Goal: Information Seeking & Learning: Check status

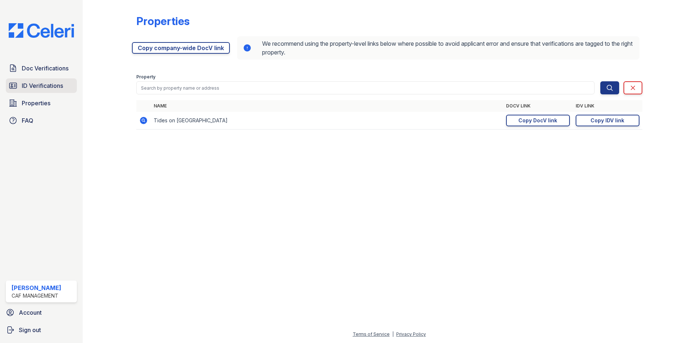
click at [67, 88] on link "ID Verifications" at bounding box center [41, 85] width 71 height 15
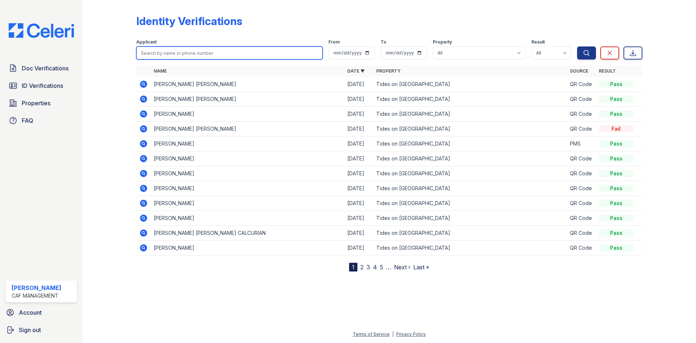
click at [169, 54] on input "search" at bounding box center [229, 52] width 186 height 13
type input "natalia"
click at [577, 46] on button "Search" at bounding box center [586, 52] width 19 height 13
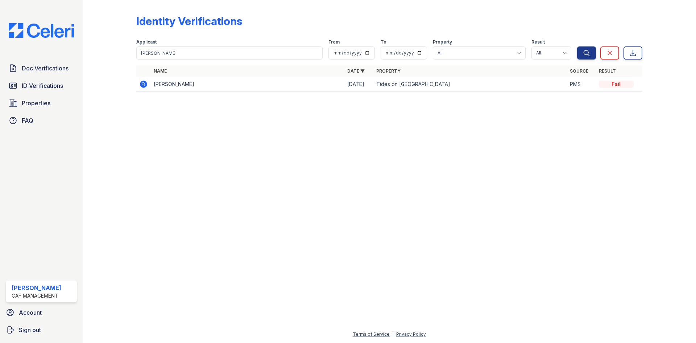
click at [146, 80] on icon at bounding box center [143, 84] width 9 height 9
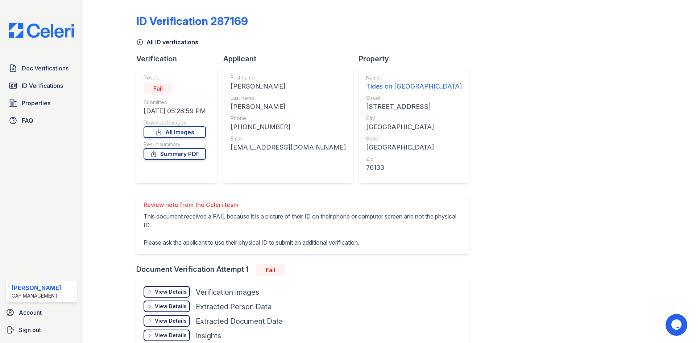
click at [236, 146] on div "notiene1@gmail.com" at bounding box center [288, 147] width 115 height 10
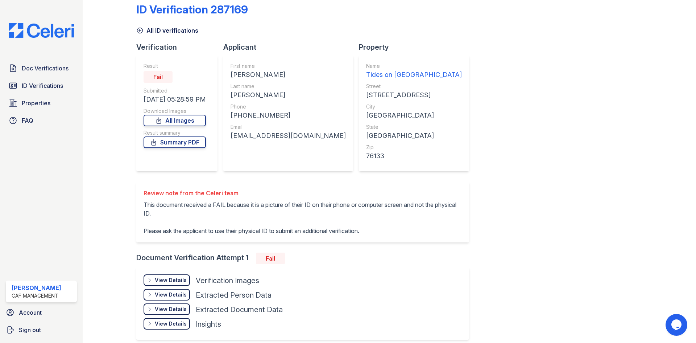
scroll to position [24, 0]
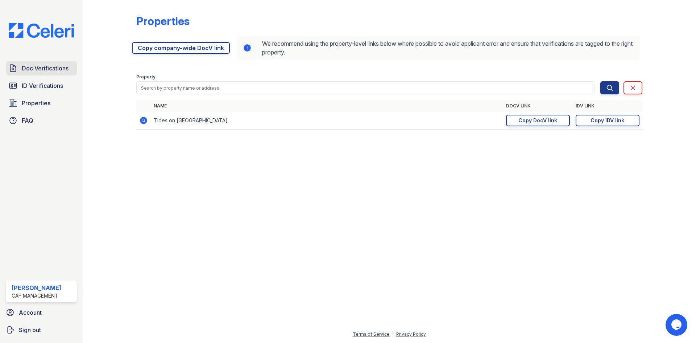
click at [52, 63] on link "Doc Verifications" at bounding box center [41, 68] width 71 height 15
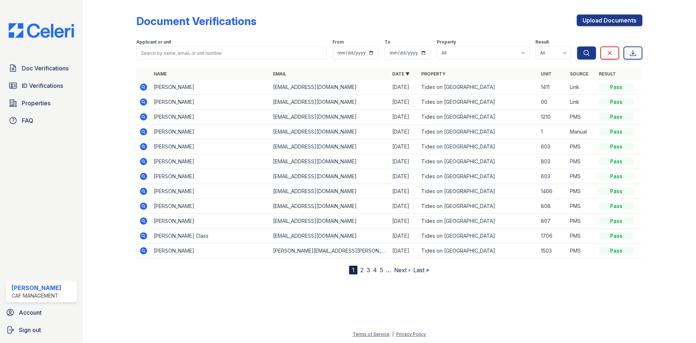
click at [191, 46] on div "Applicant or unit" at bounding box center [231, 42] width 190 height 7
click at [192, 50] on input "search" at bounding box center [231, 52] width 190 height 13
type input "gerardo"
click at [577, 46] on button "Search" at bounding box center [586, 52] width 19 height 13
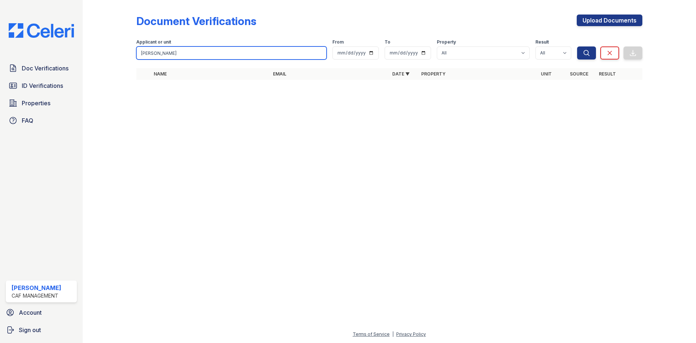
click at [211, 54] on input "gerardo" at bounding box center [231, 52] width 190 height 13
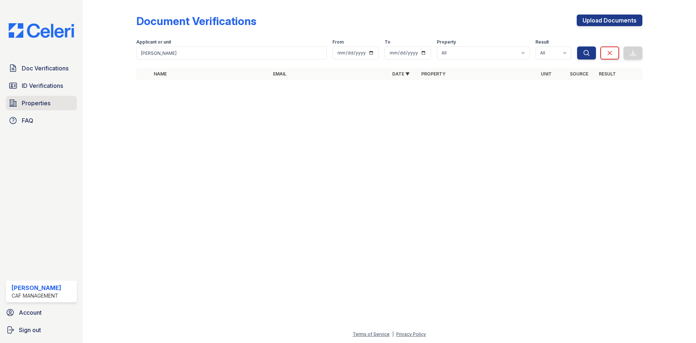
click at [50, 102] on span "Properties" at bounding box center [36, 103] width 29 height 9
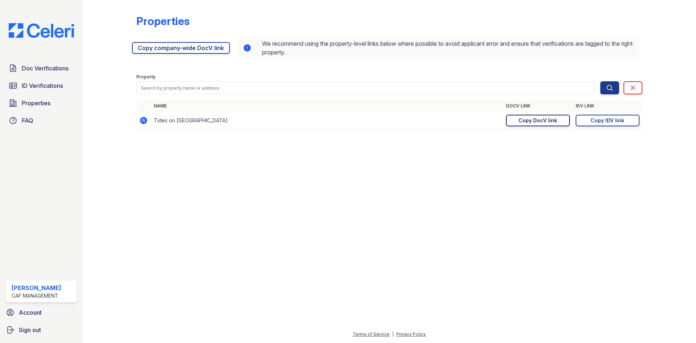
click at [557, 117] on link "Copy DocV link Copy link" at bounding box center [538, 121] width 64 height 12
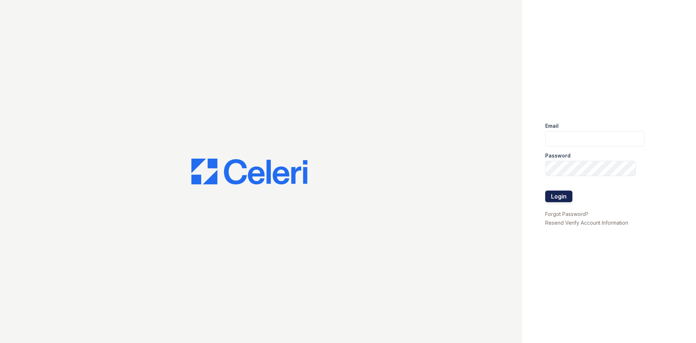
type input "[EMAIL_ADDRESS][DOMAIN_NAME]"
click at [561, 195] on button "Login" at bounding box center [558, 196] width 27 height 12
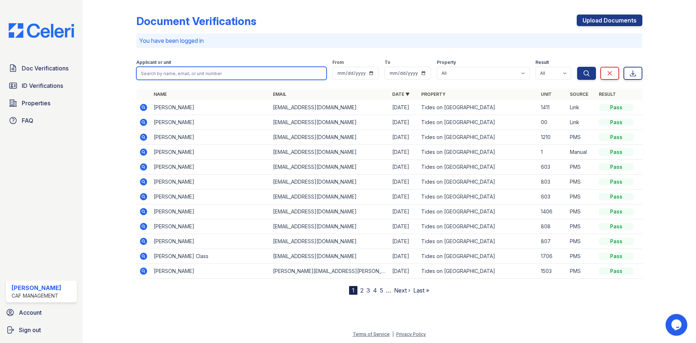
click at [164, 67] on input "search" at bounding box center [231, 73] width 190 height 13
type input "[PERSON_NAME]"
click at [577, 67] on button "Search" at bounding box center [586, 73] width 19 height 13
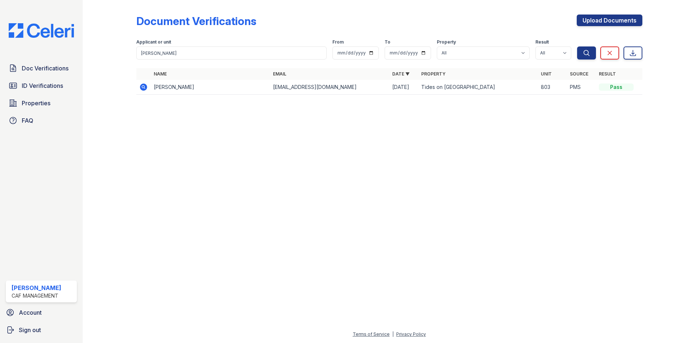
click at [143, 88] on icon at bounding box center [143, 86] width 7 height 7
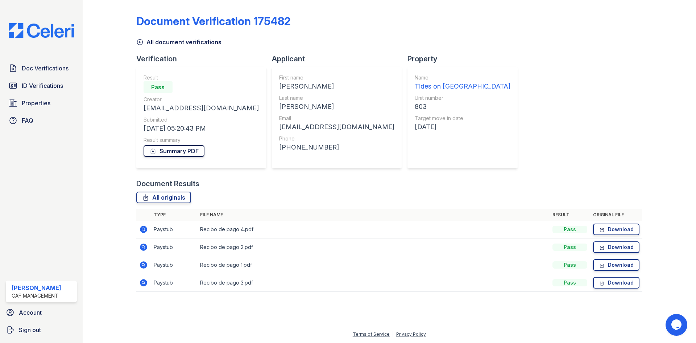
click at [182, 152] on link "Summary PDF" at bounding box center [174, 151] width 61 height 12
drag, startPoint x: 145, startPoint y: 108, endPoint x: 227, endPoint y: 112, distance: 82.0
click at [227, 112] on div "nataparraosorio@gmail.com" at bounding box center [201, 108] width 115 height 10
click at [109, 132] on div at bounding box center [115, 151] width 42 height 296
drag, startPoint x: 252, startPoint y: 129, endPoint x: 294, endPoint y: 130, distance: 42.8
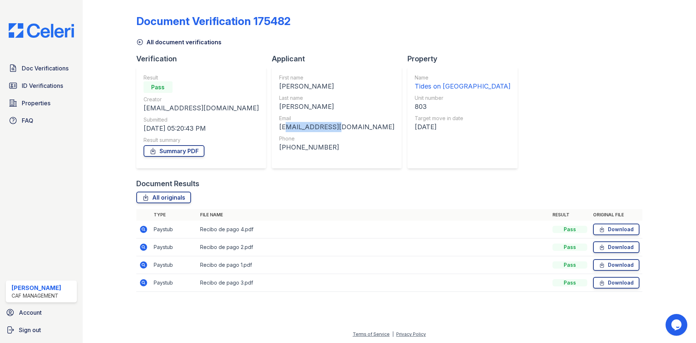
click at [294, 130] on div "nataliaparasoto@gmail.com" at bounding box center [336, 127] width 115 height 10
drag, startPoint x: 294, startPoint y: 130, endPoint x: 252, endPoint y: 131, distance: 42.4
click at [279, 131] on div "nataliaparasoto@gmail.com" at bounding box center [336, 127] width 115 height 10
click at [305, 144] on div "+18176804057" at bounding box center [336, 147] width 115 height 10
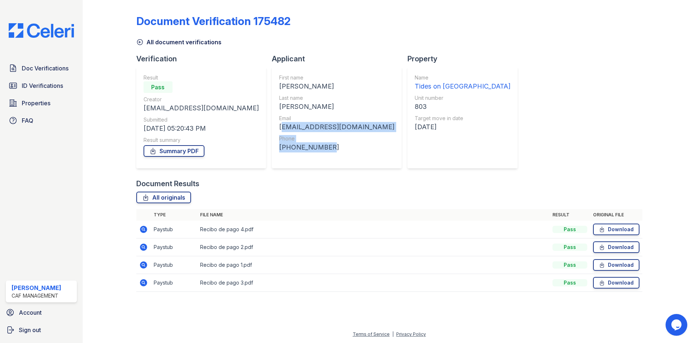
drag, startPoint x: 287, startPoint y: 150, endPoint x: 250, endPoint y: 127, distance: 43.4
click at [279, 127] on div "First name Natalia Last name Parra Email nataliaparasoto@gmail.com Phone +18176…" at bounding box center [336, 117] width 115 height 87
click at [279, 127] on div "nataliaparasoto@gmail.com" at bounding box center [336, 127] width 115 height 10
drag, startPoint x: 250, startPoint y: 127, endPoint x: 281, endPoint y: 128, distance: 31.2
click at [281, 128] on div "nataliaparasoto@gmail.com" at bounding box center [336, 127] width 115 height 10
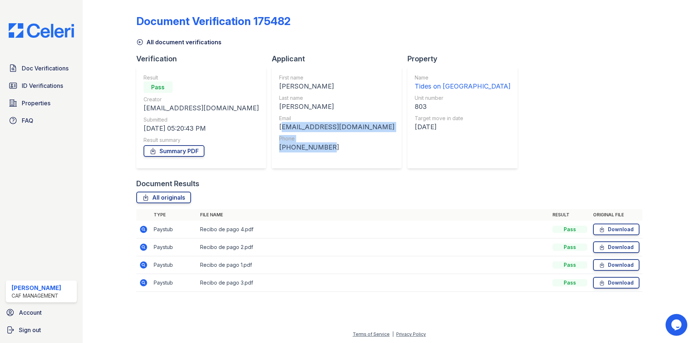
drag, startPoint x: 297, startPoint y: 145, endPoint x: 251, endPoint y: 128, distance: 49.6
click at [279, 128] on div "First name Natalia Last name Parra Email nataliaparasoto@gmail.com Phone +18176…" at bounding box center [336, 117] width 115 height 87
click at [306, 141] on div "Phone" at bounding box center [336, 138] width 115 height 7
drag, startPoint x: 295, startPoint y: 127, endPoint x: 250, endPoint y: 123, distance: 44.7
click at [279, 123] on div "nataliaparasoto@gmail.com" at bounding box center [336, 127] width 115 height 10
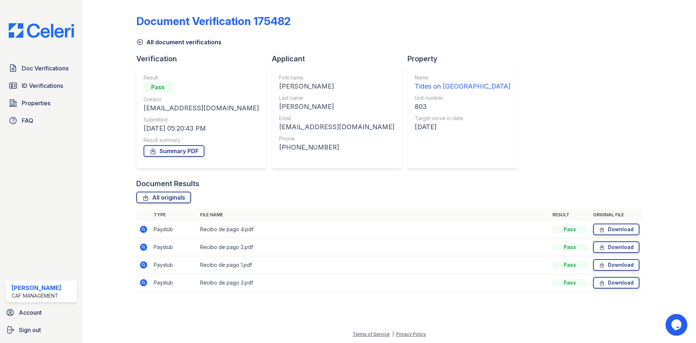
click at [291, 139] on div "Phone" at bounding box center [336, 138] width 115 height 7
click at [168, 154] on link "Summary PDF" at bounding box center [174, 151] width 61 height 12
click at [43, 65] on span "Doc Verifications" at bounding box center [45, 68] width 47 height 9
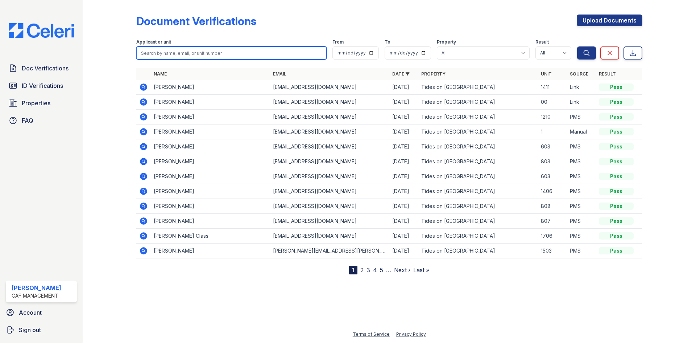
click at [171, 59] on input "search" at bounding box center [231, 52] width 190 height 13
type input "nata"
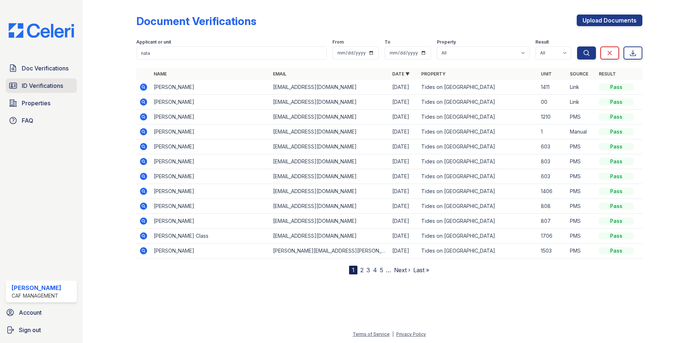
click at [55, 90] on link "ID Verifications" at bounding box center [41, 85] width 71 height 15
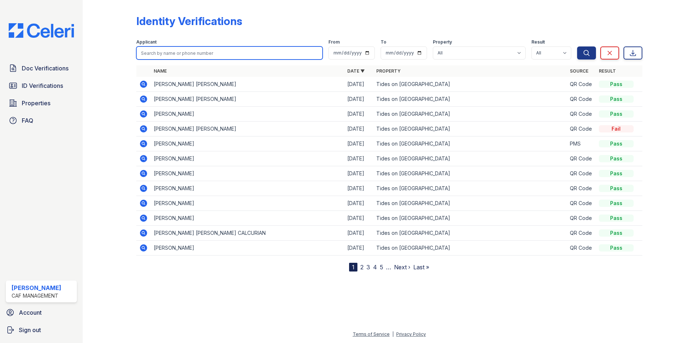
click at [166, 57] on input "search" at bounding box center [229, 52] width 186 height 13
click at [190, 55] on input "search" at bounding box center [229, 52] width 186 height 13
type input "natalia"
click at [577, 46] on button "Search" at bounding box center [586, 52] width 19 height 13
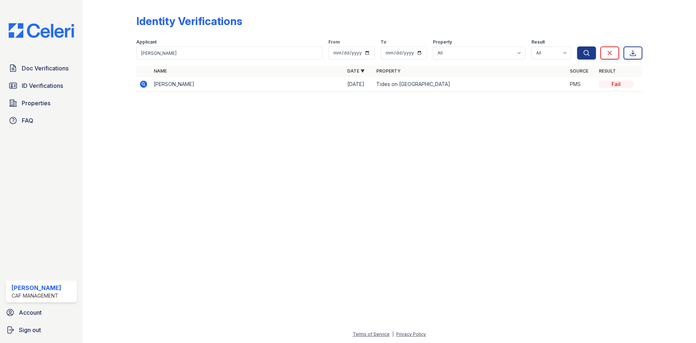
click at [145, 84] on icon at bounding box center [143, 83] width 7 height 7
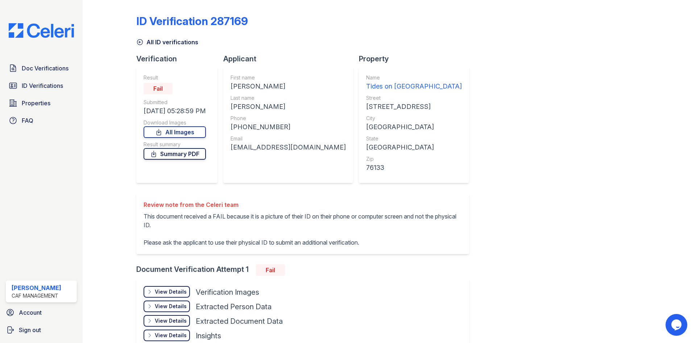
click at [182, 152] on link "Summary PDF" at bounding box center [175, 154] width 62 height 12
drag, startPoint x: 200, startPoint y: 41, endPoint x: 179, endPoint y: 43, distance: 21.5
click at [200, 41] on div "All ID verifications" at bounding box center [389, 39] width 506 height 13
click at [63, 72] on span "Doc Verifications" at bounding box center [45, 68] width 47 height 9
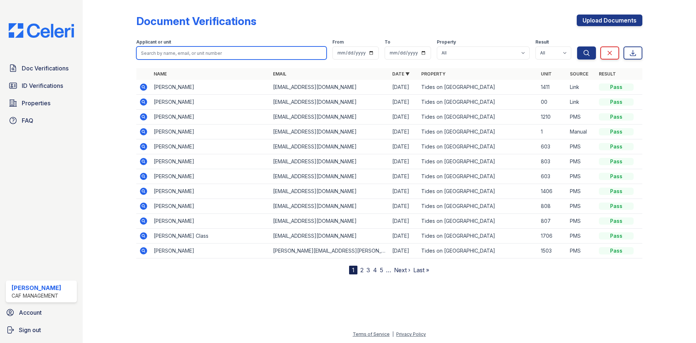
click at [198, 52] on input "search" at bounding box center [231, 52] width 190 height 13
type input "j"
type input "holmis"
click at [142, 219] on icon at bounding box center [143, 220] width 9 height 9
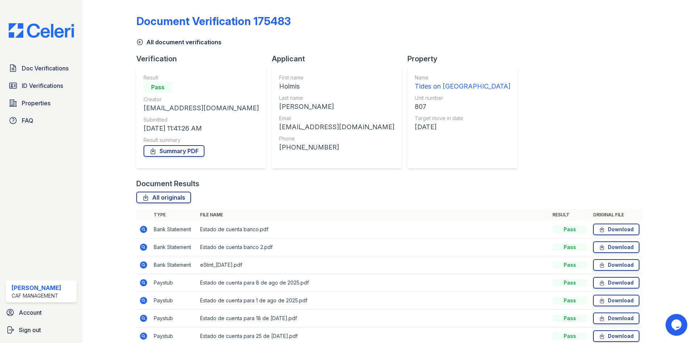
click at [279, 126] on div "[EMAIL_ADDRESS][DOMAIN_NAME]" at bounding box center [336, 127] width 115 height 10
copy div "[EMAIL_ADDRESS][DOMAIN_NAME]"
click at [53, 64] on span "Doc Verifications" at bounding box center [45, 68] width 47 height 9
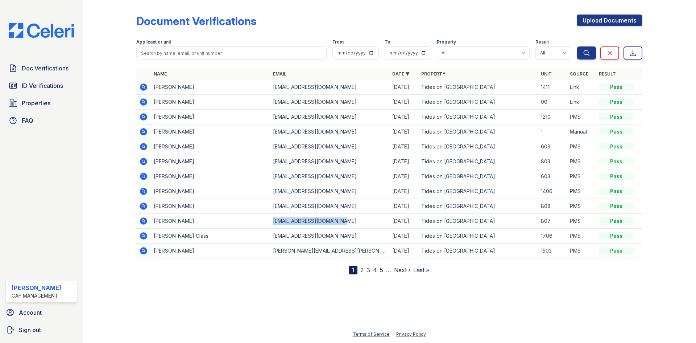
drag, startPoint x: 274, startPoint y: 223, endPoint x: 342, endPoint y: 223, distance: 67.8
click at [342, 223] on td "[EMAIL_ADDRESS][DOMAIN_NAME]" at bounding box center [329, 221] width 119 height 15
copy td "[EMAIL_ADDRESS][DOMAIN_NAME]"
click at [145, 160] on icon at bounding box center [143, 161] width 7 height 7
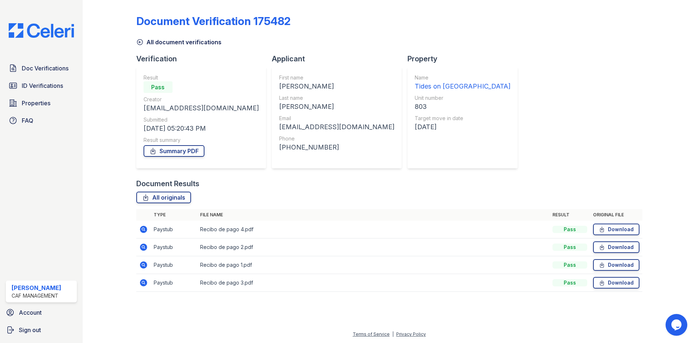
click at [148, 281] on td at bounding box center [143, 283] width 15 height 18
click at [146, 281] on icon at bounding box center [143, 282] width 7 height 7
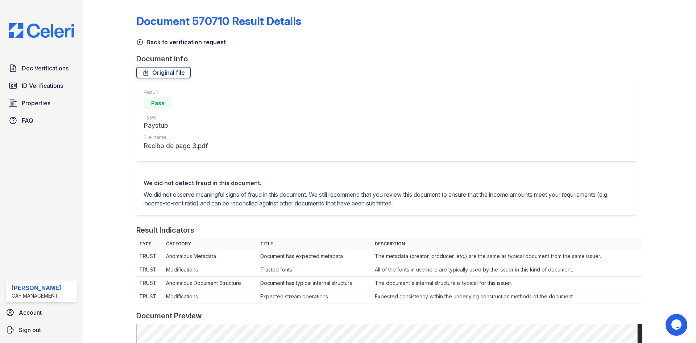
click at [138, 40] on icon at bounding box center [139, 42] width 5 height 5
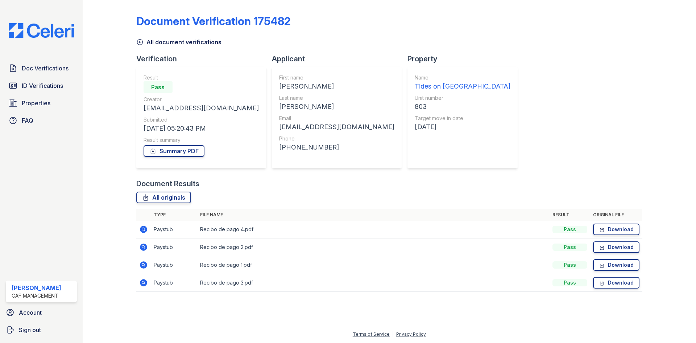
click at [145, 264] on icon at bounding box center [143, 264] width 7 height 7
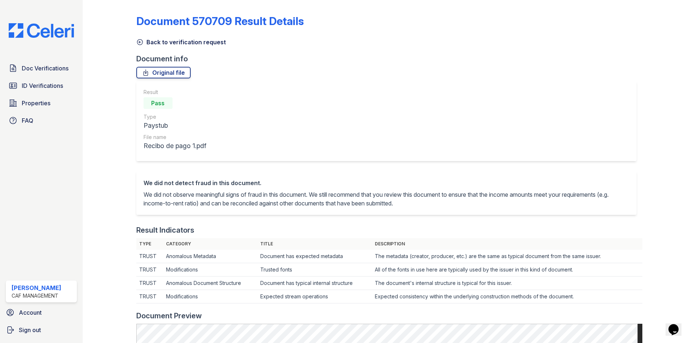
click at [137, 43] on icon at bounding box center [139, 42] width 5 height 5
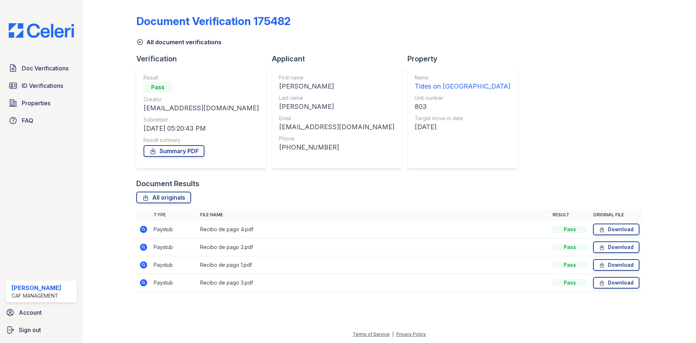
click at [143, 247] on icon at bounding box center [143, 246] width 2 height 2
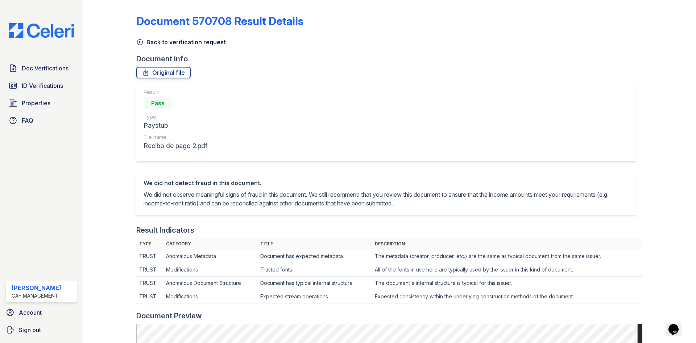
click at [138, 46] on link "Back to verification request" at bounding box center [181, 42] width 90 height 9
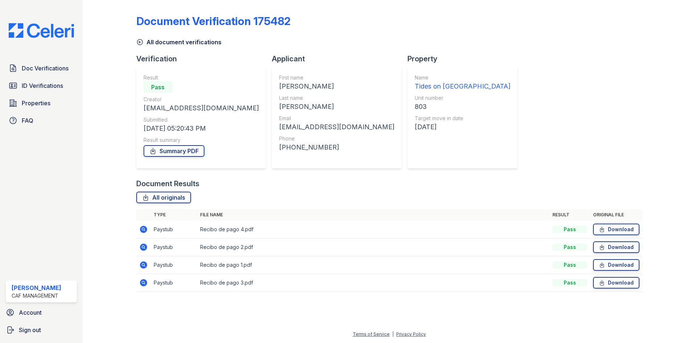
click at [140, 227] on icon at bounding box center [143, 229] width 9 height 9
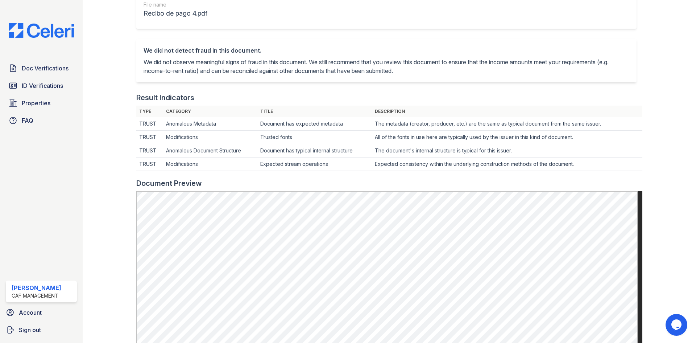
scroll to position [133, 0]
click at [56, 81] on link "ID Verifications" at bounding box center [41, 85] width 71 height 15
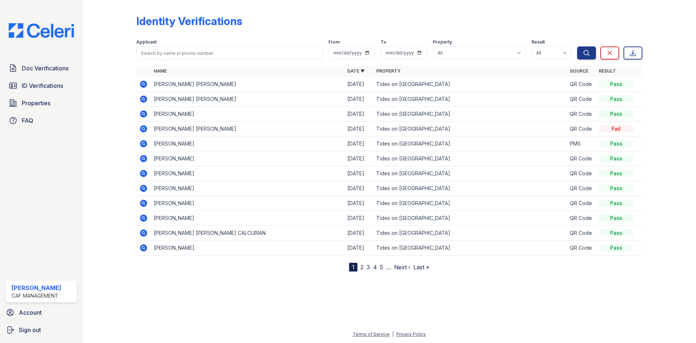
click at [56, 70] on span "Doc Verifications" at bounding box center [45, 68] width 47 height 9
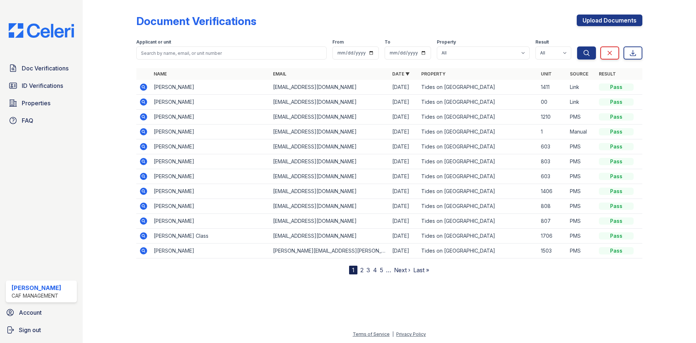
click at [55, 76] on div "Doc Verifications ID Verifications Properties FAQ" at bounding box center [41, 94] width 77 height 67
click at [55, 90] on span "ID Verifications" at bounding box center [42, 85] width 41 height 9
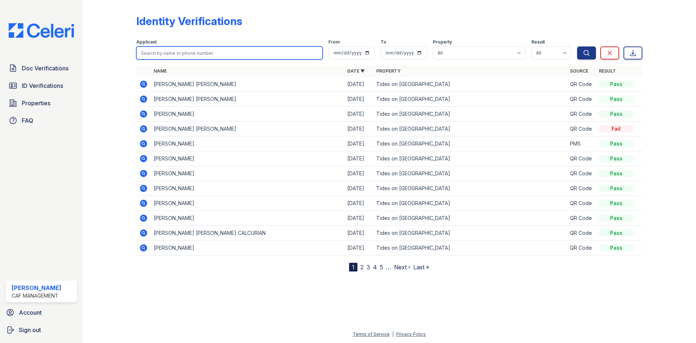
click at [177, 53] on input "search" at bounding box center [229, 52] width 186 height 13
click at [142, 146] on icon at bounding box center [143, 143] width 7 height 7
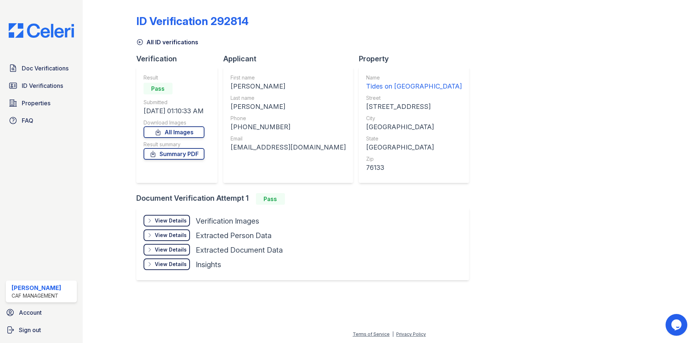
click at [165, 219] on div "View Details" at bounding box center [171, 220] width 32 height 7
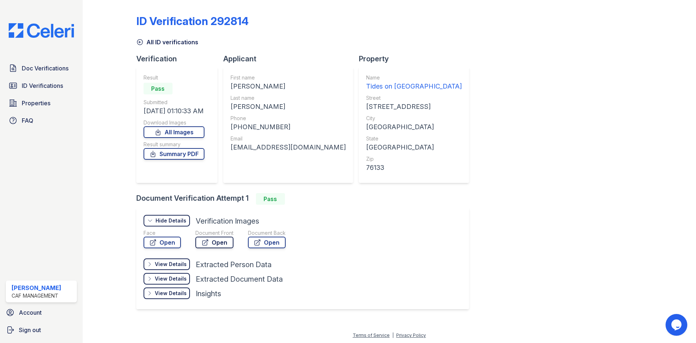
click at [208, 241] on link "Open" at bounding box center [214, 242] width 38 height 12
click at [268, 248] on div "Document Back Open" at bounding box center [267, 240] width 38 height 22
click at [268, 244] on link "Open" at bounding box center [267, 242] width 38 height 12
click at [185, 154] on link "Summary PDF" at bounding box center [174, 154] width 61 height 12
click at [54, 68] on span "Doc Verifications" at bounding box center [45, 68] width 47 height 9
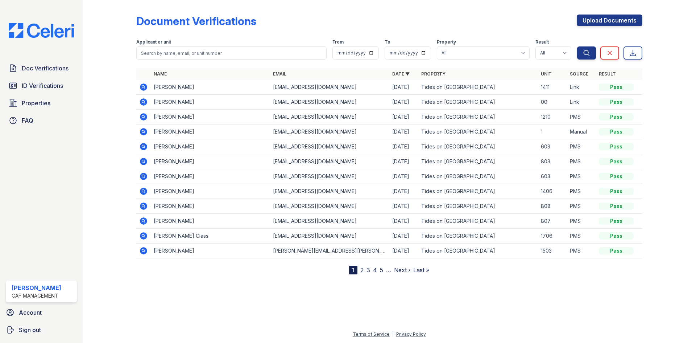
click at [145, 115] on icon at bounding box center [143, 116] width 7 height 7
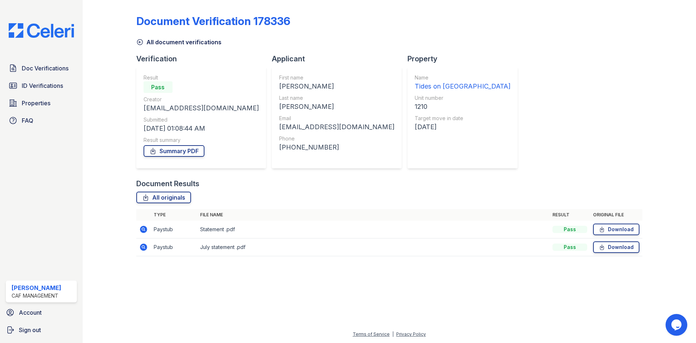
click at [145, 247] on icon at bounding box center [143, 246] width 7 height 7
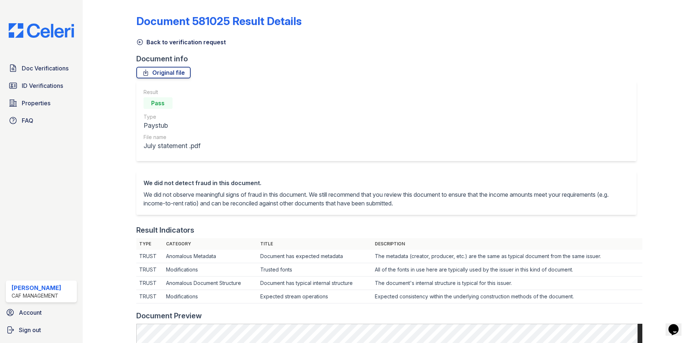
click at [143, 44] on link "Back to verification request" at bounding box center [181, 42] width 90 height 9
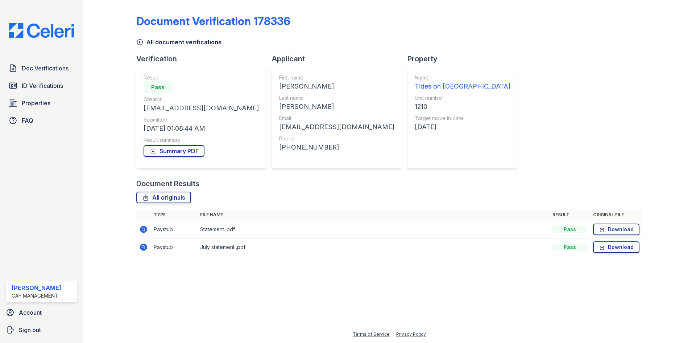
click at [141, 44] on icon at bounding box center [139, 41] width 7 height 7
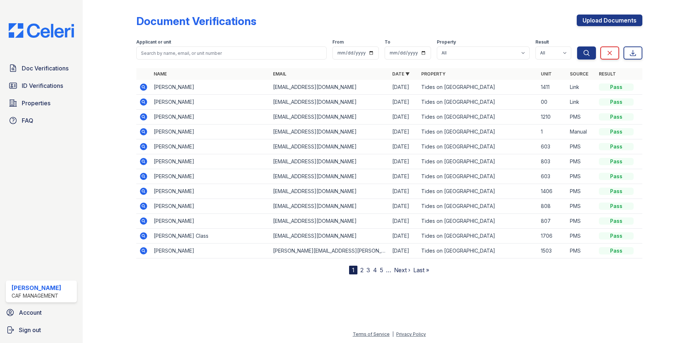
click at [141, 132] on icon at bounding box center [143, 131] width 7 height 7
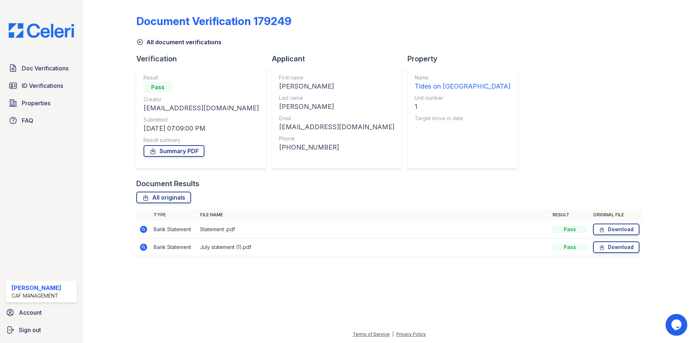
click at [142, 245] on icon at bounding box center [143, 246] width 7 height 7
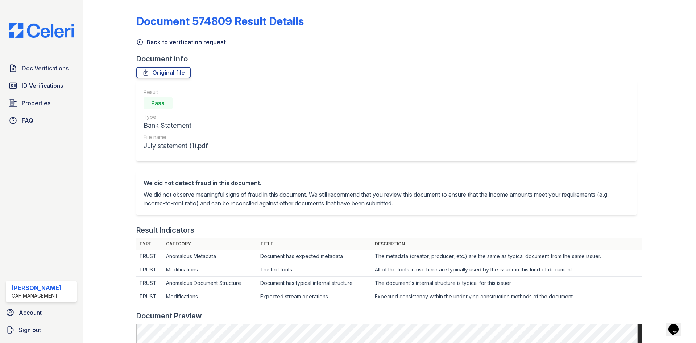
drag, startPoint x: 141, startPoint y: 41, endPoint x: 141, endPoint y: 46, distance: 5.1
click at [141, 41] on icon at bounding box center [139, 41] width 7 height 7
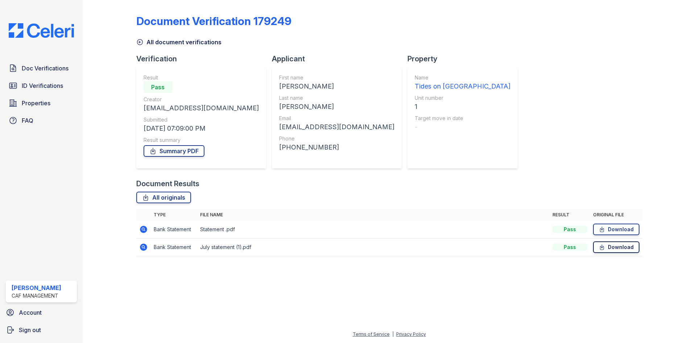
click at [621, 247] on link "Download" at bounding box center [616, 247] width 46 height 12
click at [622, 227] on link "Download" at bounding box center [616, 229] width 46 height 12
click at [50, 70] on span "Doc Verifications" at bounding box center [45, 68] width 47 height 9
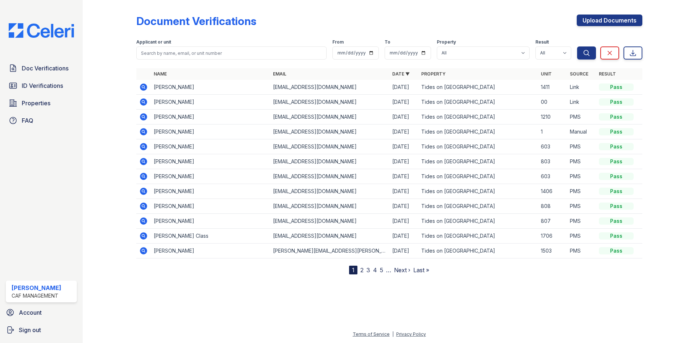
click at [144, 117] on icon at bounding box center [143, 116] width 9 height 9
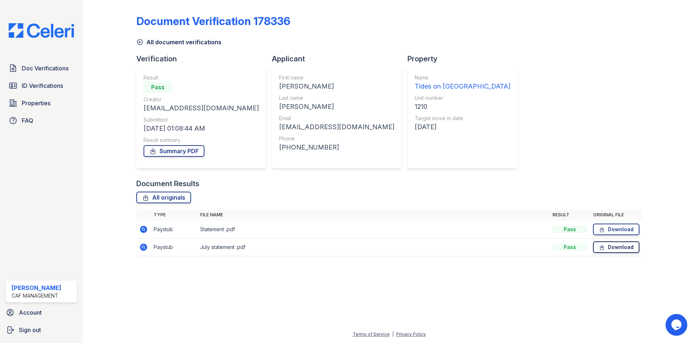
click at [602, 246] on icon at bounding box center [602, 246] width 6 height 7
click at [611, 228] on link "Download" at bounding box center [616, 229] width 46 height 12
click at [163, 155] on link "Summary PDF" at bounding box center [174, 151] width 61 height 12
click at [55, 71] on span "Doc Verifications" at bounding box center [45, 68] width 47 height 9
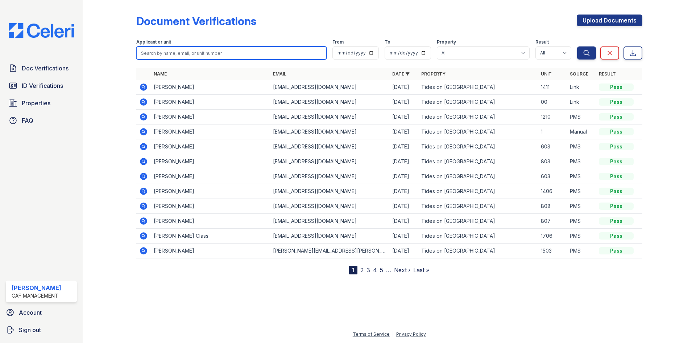
drag, startPoint x: 146, startPoint y: 55, endPoint x: 158, endPoint y: 50, distance: 13.7
click at [158, 50] on input "search" at bounding box center [231, 52] width 190 height 13
type input "lovera"
click at [577, 46] on button "Search" at bounding box center [586, 52] width 19 height 13
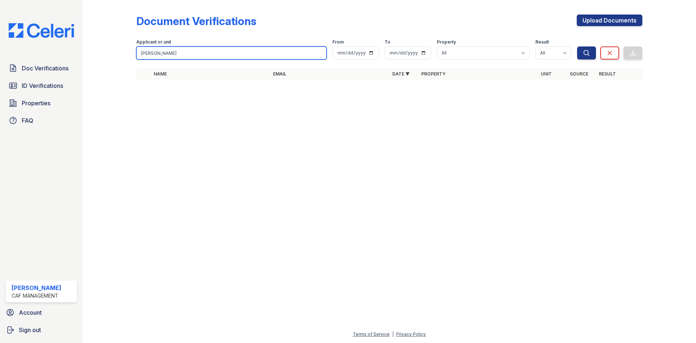
click at [158, 50] on input "lovera" at bounding box center [231, 52] width 190 height 13
type input "oriana"
click at [577, 46] on button "Search" at bounding box center [586, 52] width 19 height 13
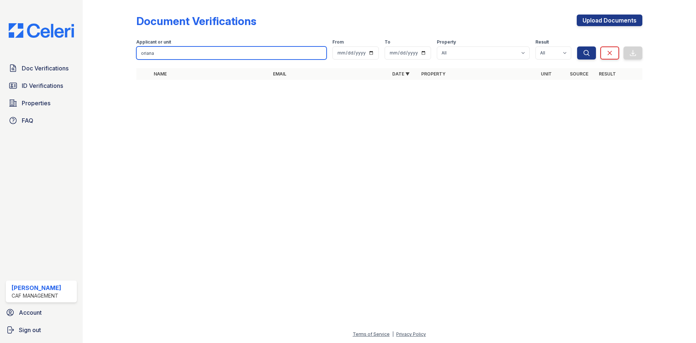
click at [158, 50] on input "oriana" at bounding box center [231, 52] width 190 height 13
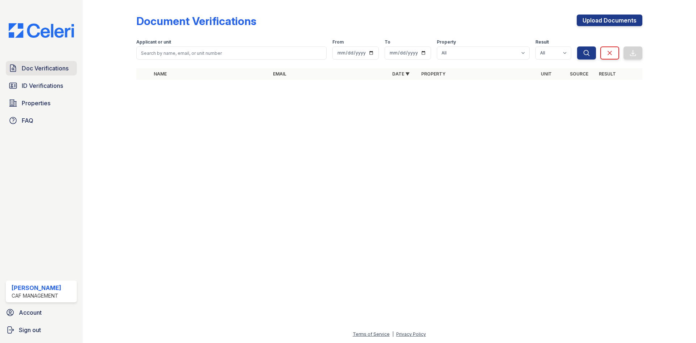
click at [24, 71] on span "Doc Verifications" at bounding box center [45, 68] width 47 height 9
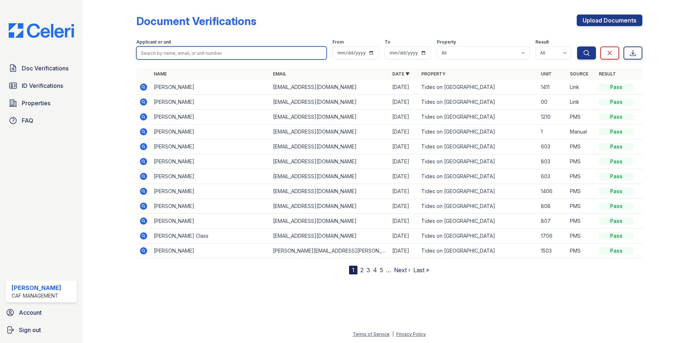
click at [183, 56] on input "search" at bounding box center [231, 52] width 190 height 13
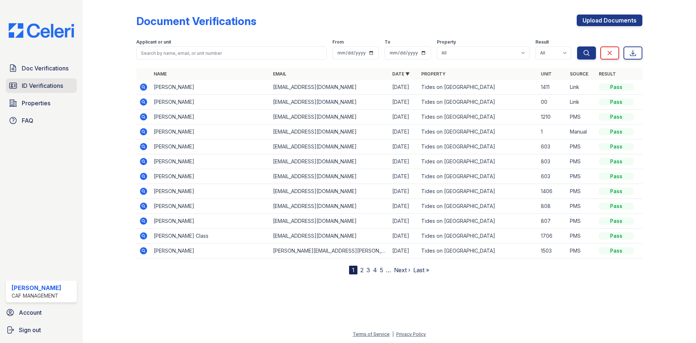
click at [53, 85] on span "ID Verifications" at bounding box center [42, 85] width 41 height 9
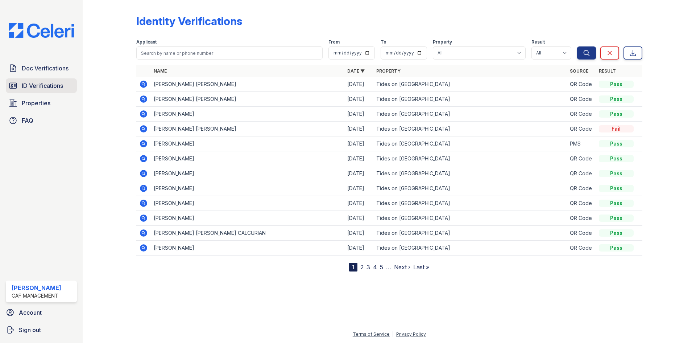
click at [52, 86] on span "ID Verifications" at bounding box center [42, 85] width 41 height 9
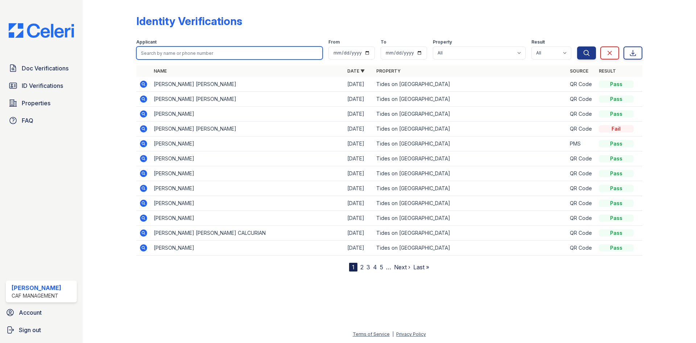
click at [164, 50] on input "search" at bounding box center [229, 52] width 186 height 13
click at [140, 232] on icon at bounding box center [143, 232] width 7 height 7
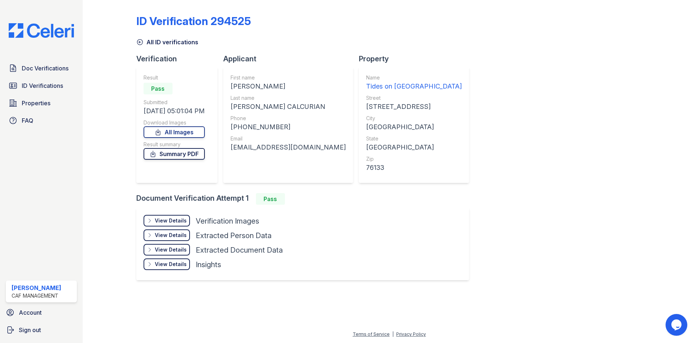
click at [169, 152] on link "Summary PDF" at bounding box center [174, 154] width 61 height 12
click at [174, 221] on div "View Details" at bounding box center [171, 220] width 32 height 7
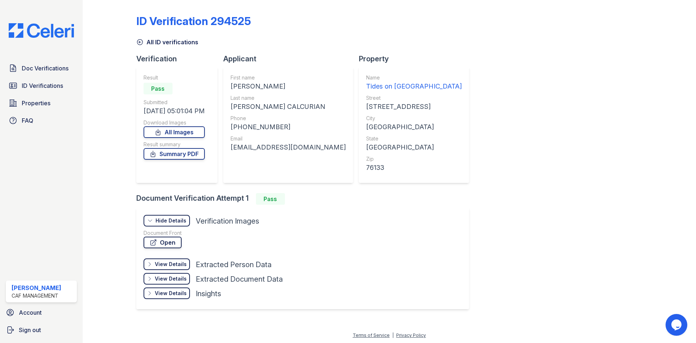
click at [169, 246] on link "Open" at bounding box center [163, 242] width 38 height 12
click at [37, 82] on span "ID Verifications" at bounding box center [42, 85] width 41 height 9
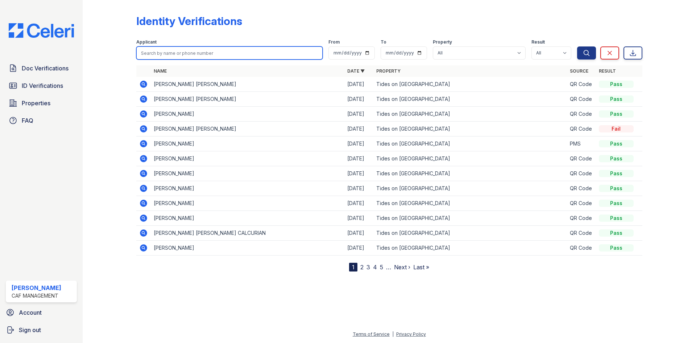
click at [165, 51] on input "search" at bounding box center [229, 52] width 186 height 13
type input "journee"
click at [577, 46] on button "Search" at bounding box center [586, 52] width 19 height 13
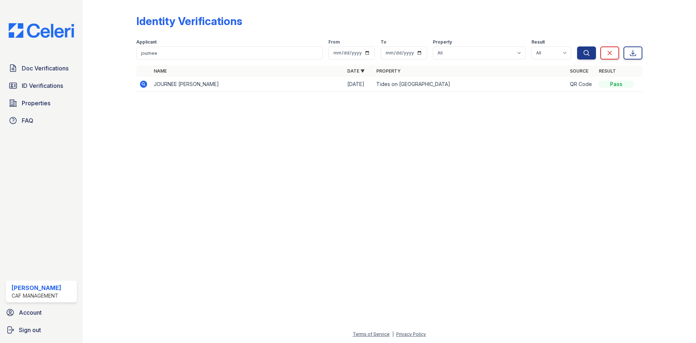
click at [143, 82] on icon at bounding box center [143, 83] width 7 height 7
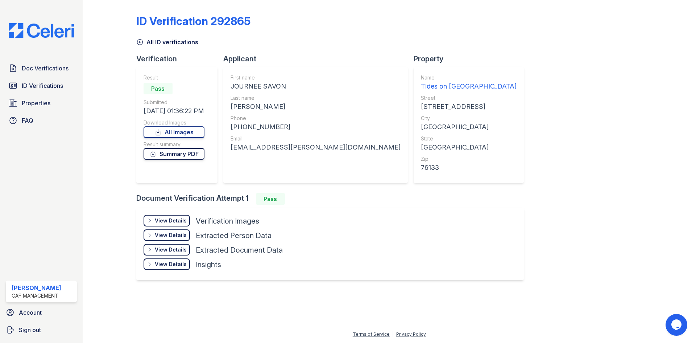
click at [189, 149] on link "Summary PDF" at bounding box center [174, 154] width 61 height 12
click at [31, 82] on span "ID Verifications" at bounding box center [42, 85] width 41 height 9
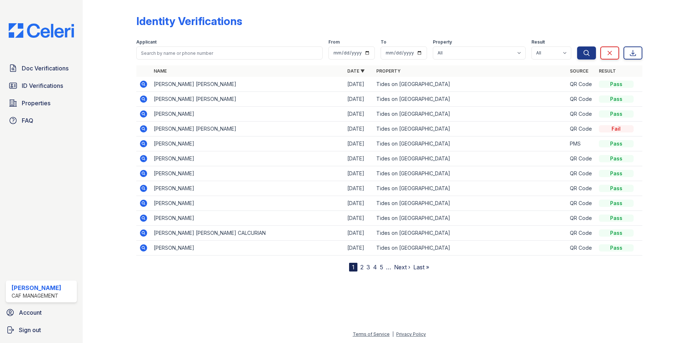
click at [31, 82] on span "ID Verifications" at bounding box center [42, 85] width 41 height 9
click at [218, 50] on input "search" at bounding box center [229, 52] width 186 height 13
type input "journee"
click at [577, 46] on button "Search" at bounding box center [586, 52] width 19 height 13
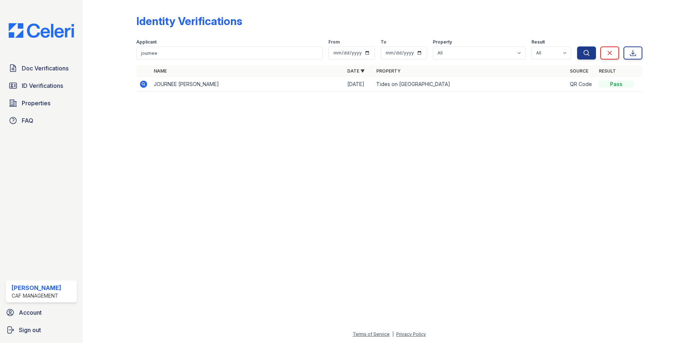
click at [144, 83] on icon at bounding box center [143, 84] width 9 height 9
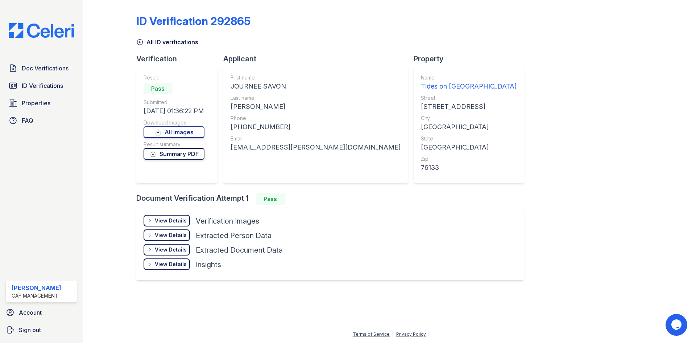
click at [170, 154] on link "Summary PDF" at bounding box center [174, 154] width 61 height 12
click at [170, 222] on div "View Details" at bounding box center [171, 220] width 32 height 7
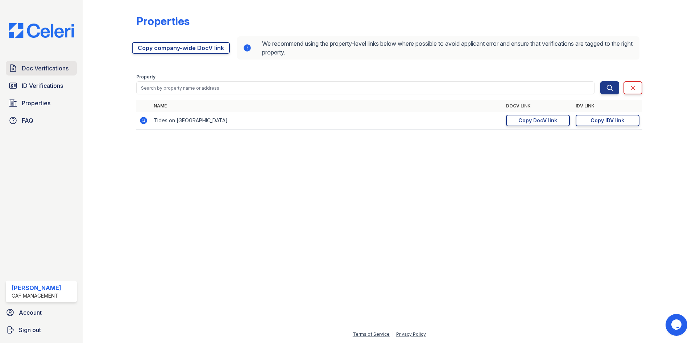
click at [45, 73] on link "Doc Verifications" at bounding box center [41, 68] width 71 height 15
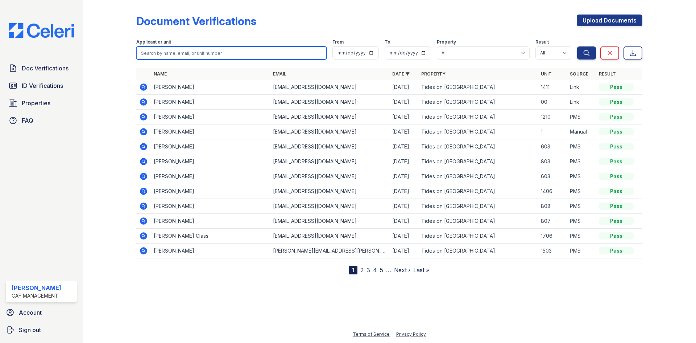
click at [177, 58] on input "search" at bounding box center [231, 52] width 190 height 13
type input "journee"
click at [577, 46] on button "Search" at bounding box center [586, 52] width 19 height 13
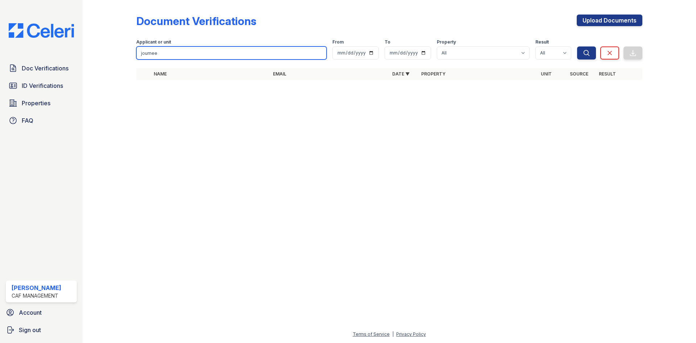
click at [193, 51] on input "journee" at bounding box center [231, 52] width 190 height 13
click at [319, 54] on input "journee" at bounding box center [231, 52] width 190 height 13
click at [319, 52] on input "journee" at bounding box center [231, 52] width 190 height 13
